Goal: Subscribe to service/newsletter

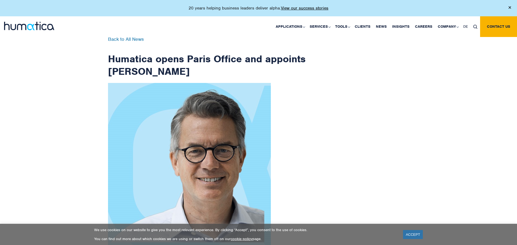
scroll to position [867, 0]
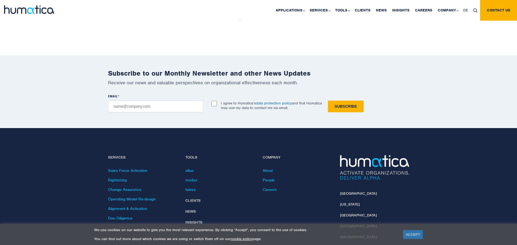
checkbox input "true"
type input "[EMAIL_ADDRESS][DOMAIN_NAME]"
click at [328, 101] on input "Subscribe" at bounding box center [346, 107] width 36 height 12
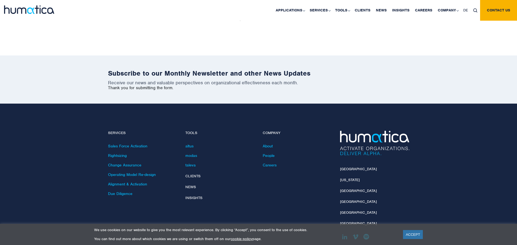
scroll to position [842, 0]
